Goal: Information Seeking & Learning: Learn about a topic

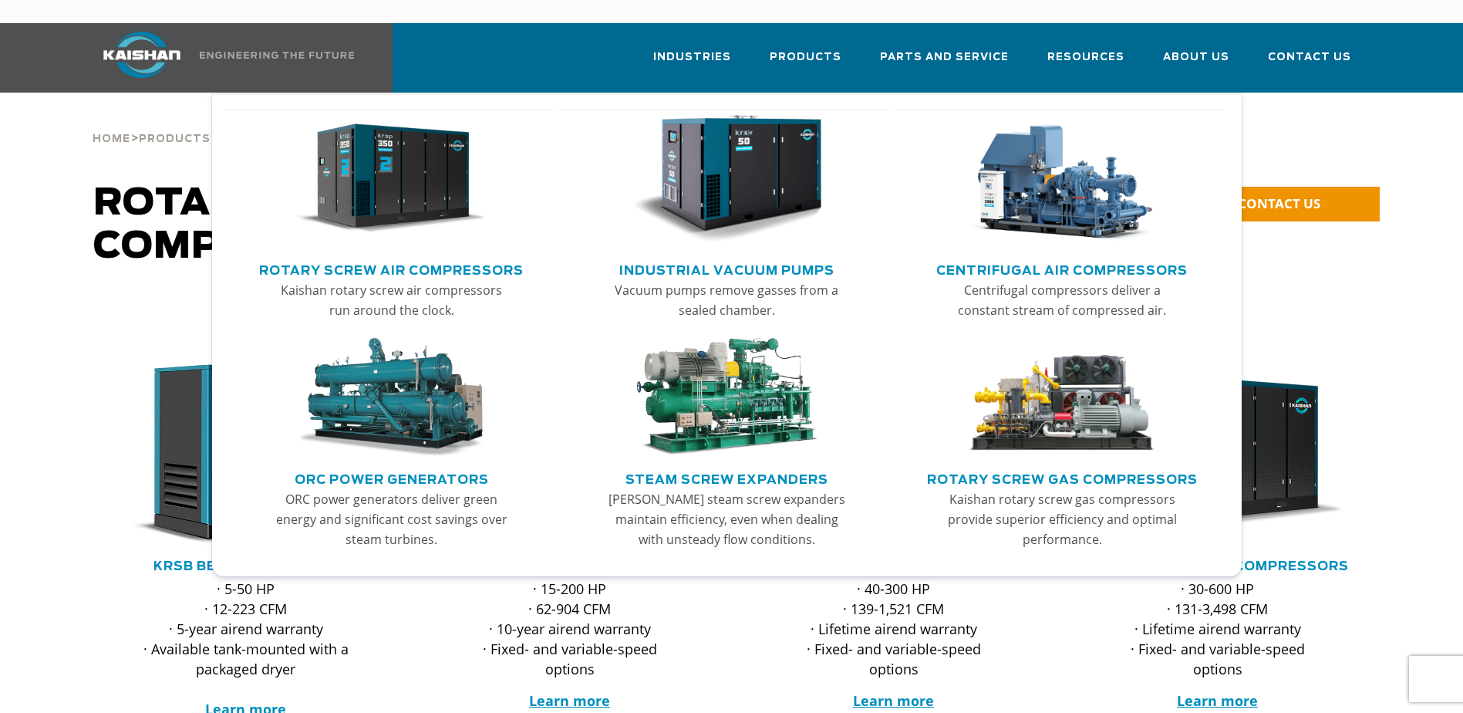
click at [444, 158] on img "Main menu" at bounding box center [391, 179] width 190 height 128
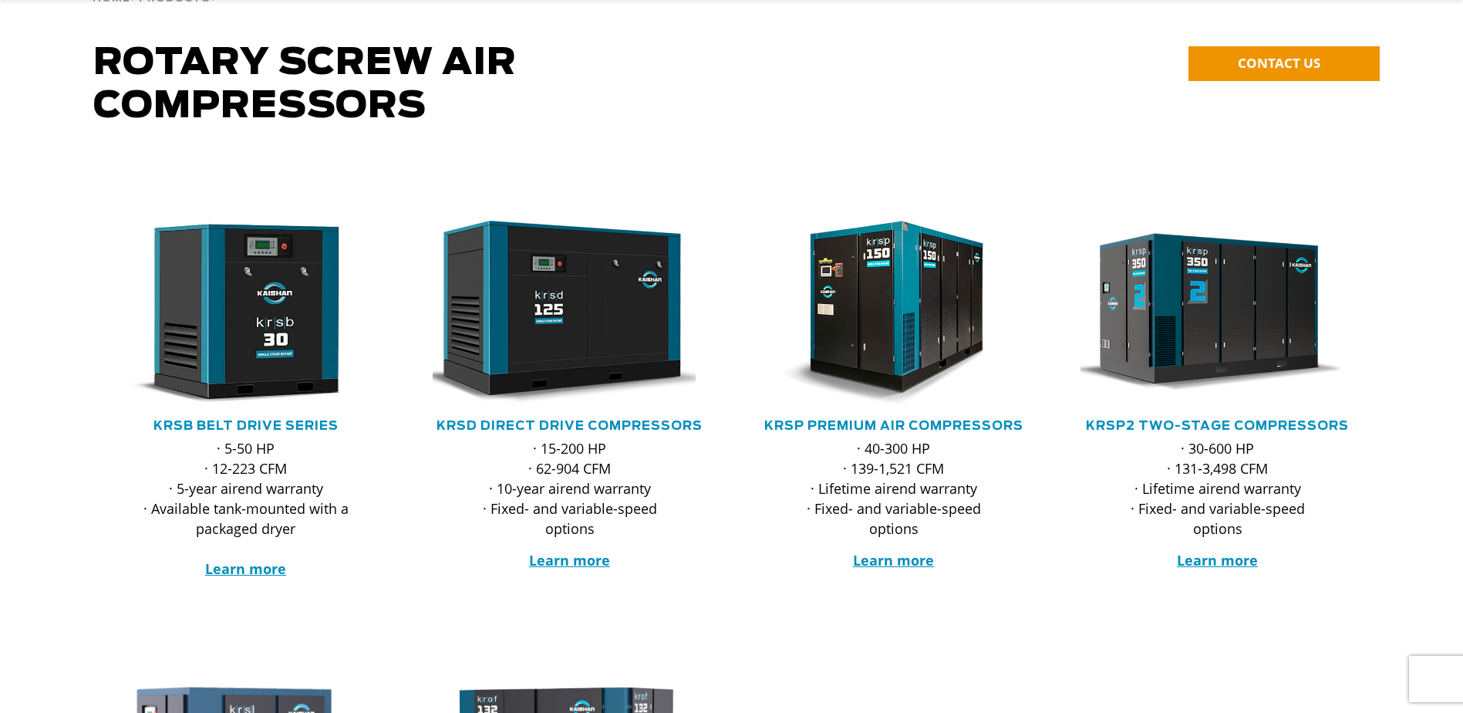
scroll to position [231, 0]
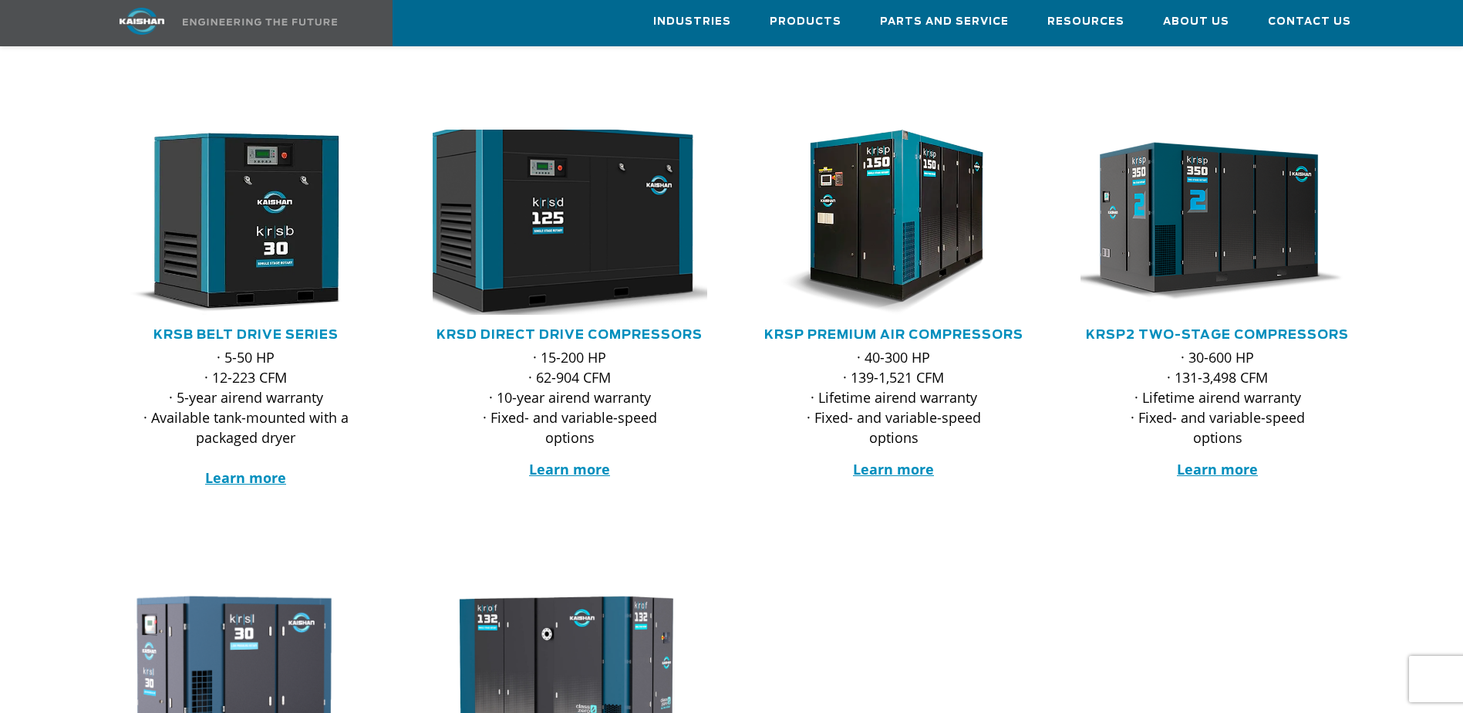
click at [582, 255] on img at bounding box center [558, 222] width 302 height 204
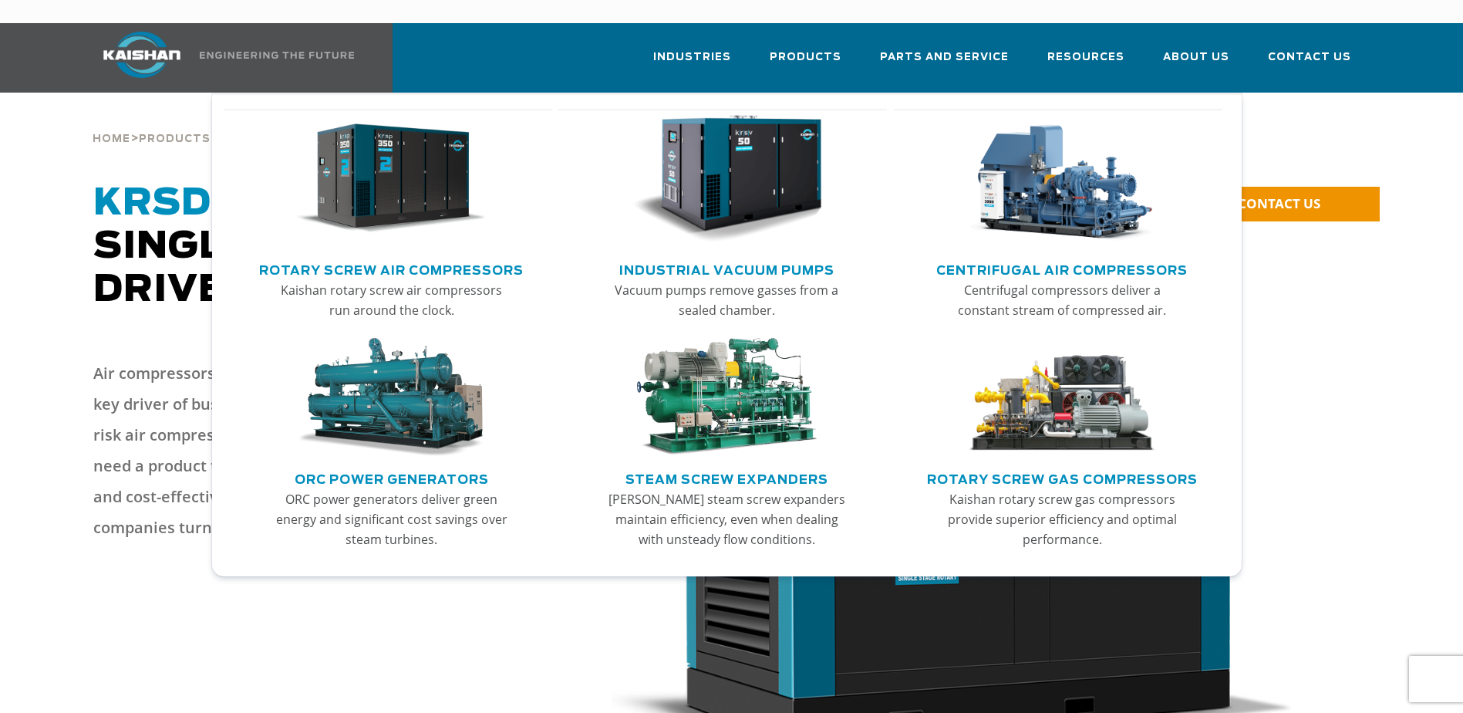
click at [401, 191] on img "Main menu" at bounding box center [391, 179] width 190 height 128
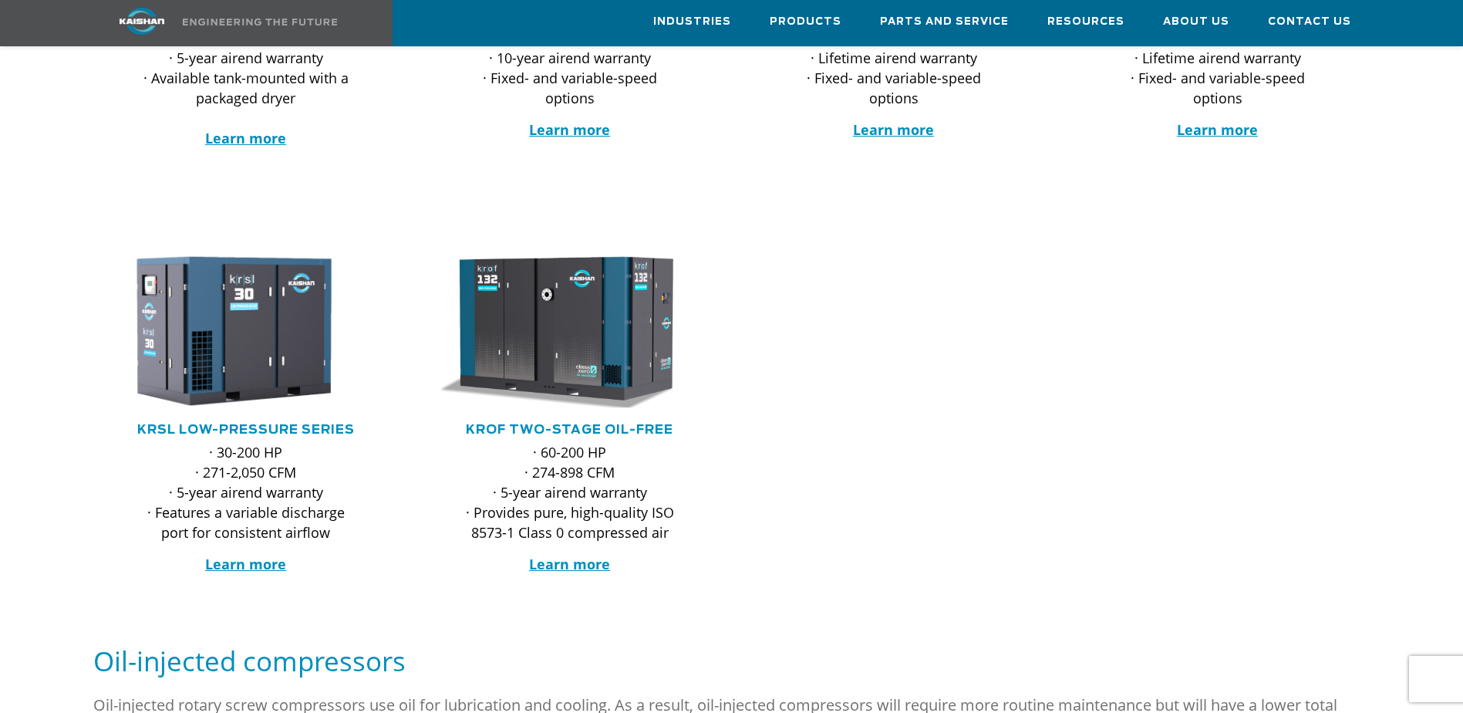
scroll to position [185, 0]
